Goal: Task Accomplishment & Management: Use online tool/utility

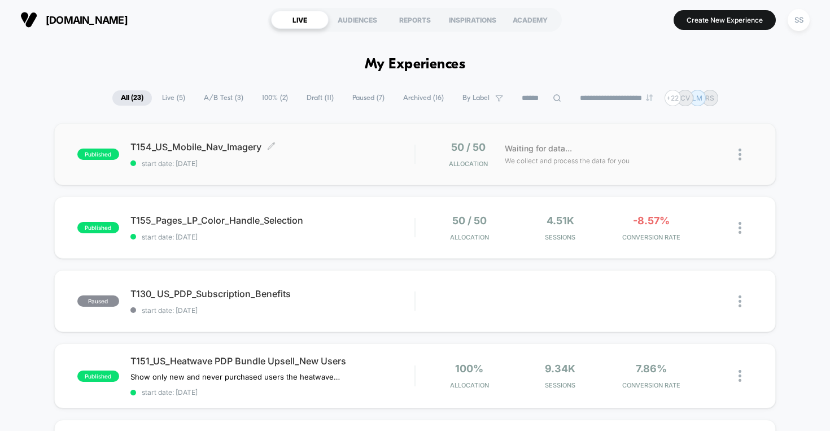
click at [235, 144] on span "T154_US_Mobile_Nav_Imagery Click to edit experience details" at bounding box center [272, 146] width 285 height 11
